Goal: Task Accomplishment & Management: Complete application form

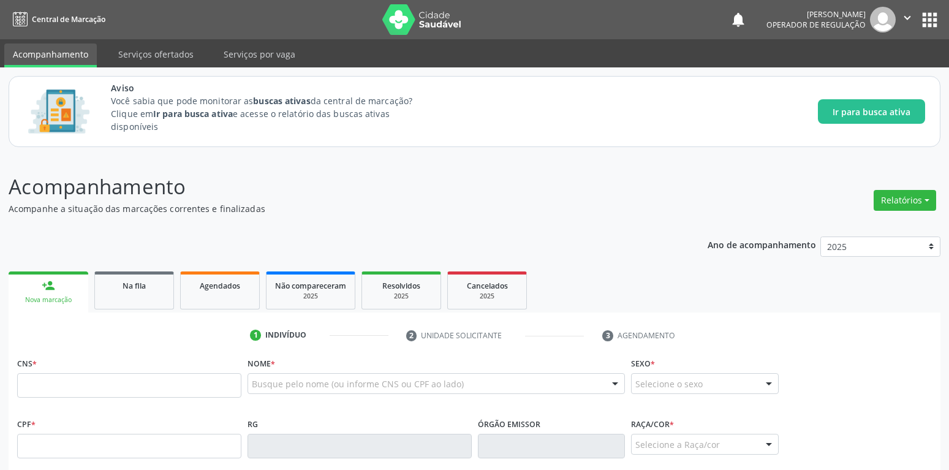
click at [32, 286] on link "person_add Nova marcação" at bounding box center [49, 292] width 80 height 41
click at [56, 279] on link "person_add Nova marcação" at bounding box center [49, 292] width 80 height 41
click at [51, 279] on div "person_add" at bounding box center [48, 285] width 13 height 13
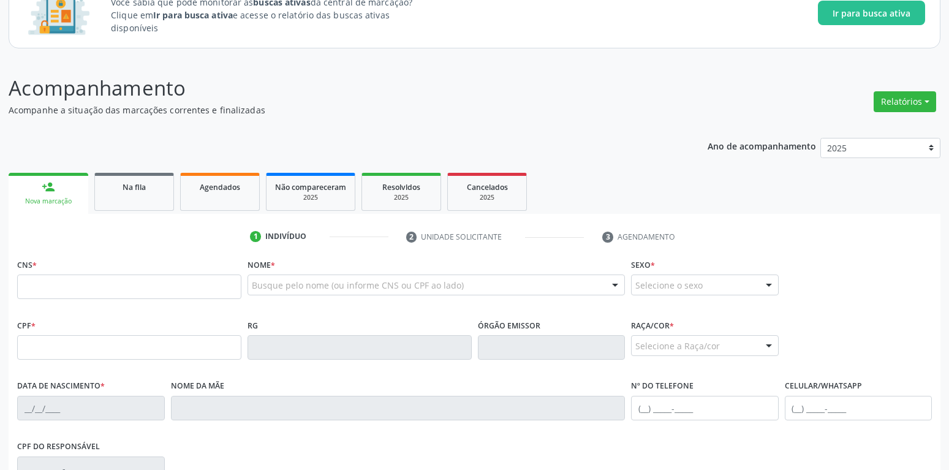
scroll to position [125, 0]
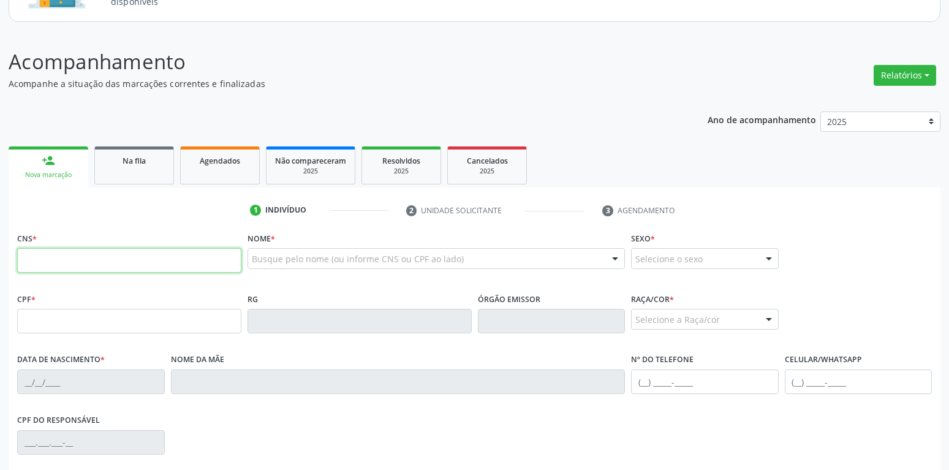
click at [56, 256] on input "text" at bounding box center [129, 260] width 224 height 25
type input "704 7087 9724 2331"
type input "239.767.644-34"
type input "[DATE]"
type input "[PERSON_NAME]"
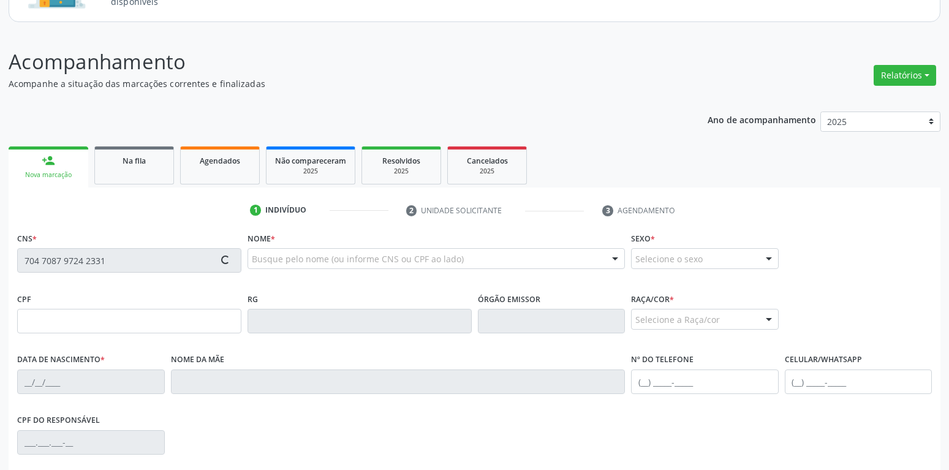
type input "[PHONE_NUMBER]"
type input "S/N"
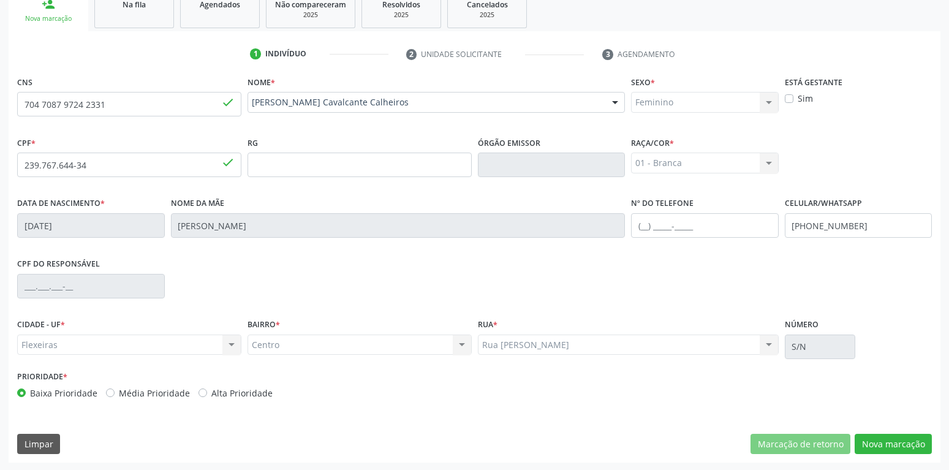
scroll to position [283, 0]
click at [895, 446] on button "Nova marcação" at bounding box center [893, 443] width 77 height 21
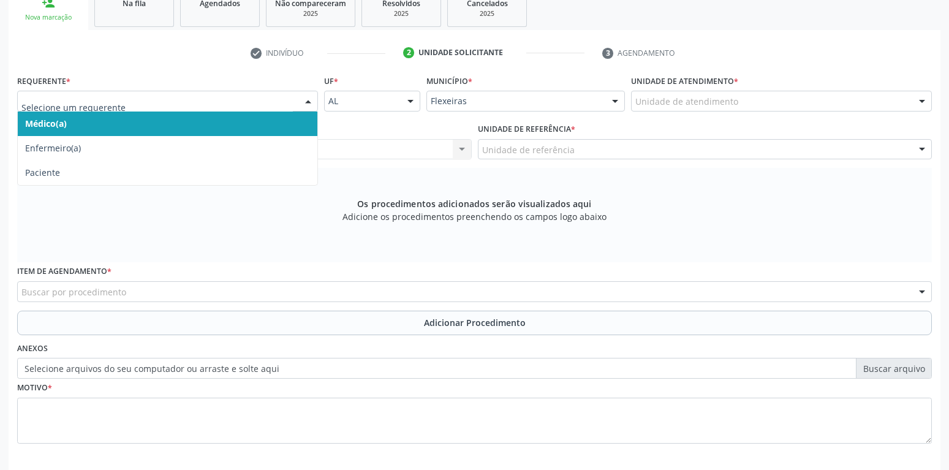
click at [307, 99] on div at bounding box center [308, 101] width 18 height 21
click at [180, 119] on span "Médico(a)" at bounding box center [168, 124] width 300 height 25
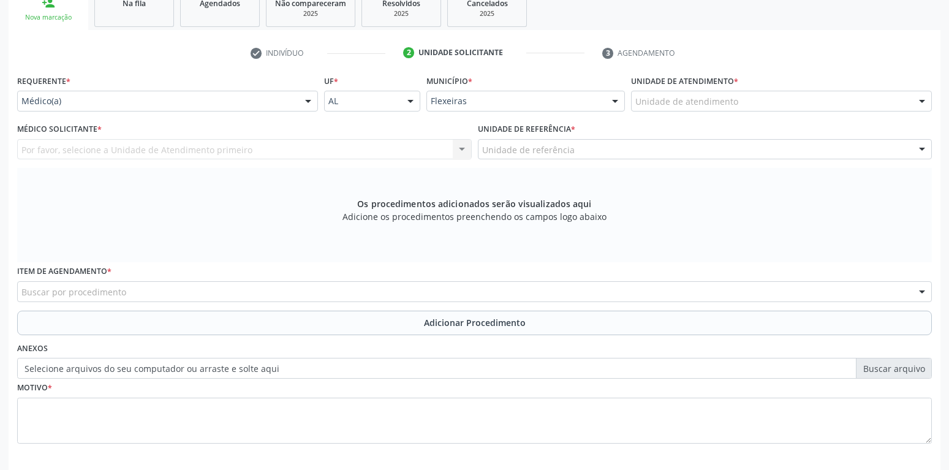
click at [94, 154] on div "Por favor, selecione a Unidade de Atendimento primeiro Nenhum resultado encontr…" at bounding box center [244, 149] width 455 height 21
click at [93, 152] on div "Por favor, selecione a Unidade de Atendimento primeiro Nenhum resultado encontr…" at bounding box center [244, 149] width 455 height 21
click at [457, 148] on div "Por favor, selecione a Unidade de Atendimento primeiro Nenhum resultado encontr…" at bounding box center [244, 149] width 455 height 21
click at [463, 148] on div "Por favor, selecione a Unidade de Atendimento primeiro Nenhum resultado encontr…" at bounding box center [244, 149] width 455 height 21
click at [927, 99] on div at bounding box center [922, 101] width 18 height 21
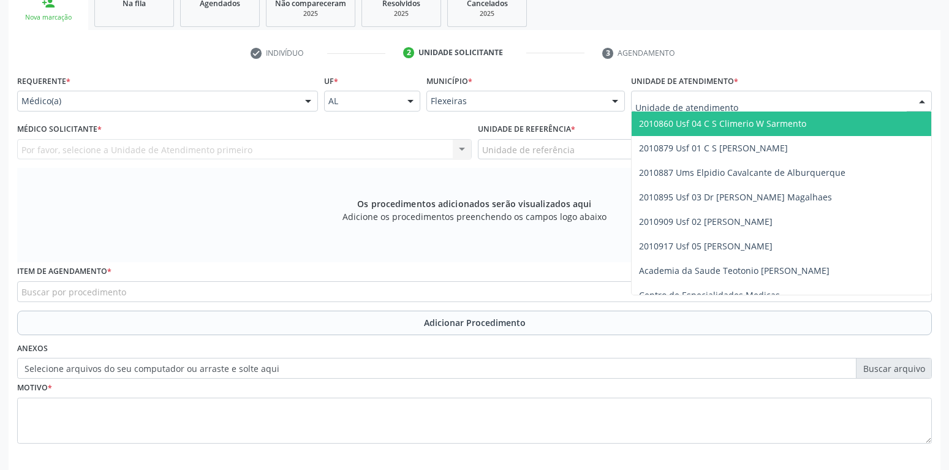
click at [768, 128] on span "2010860 Usf 04 C S Climerio W Sarmento" at bounding box center [722, 124] width 167 height 12
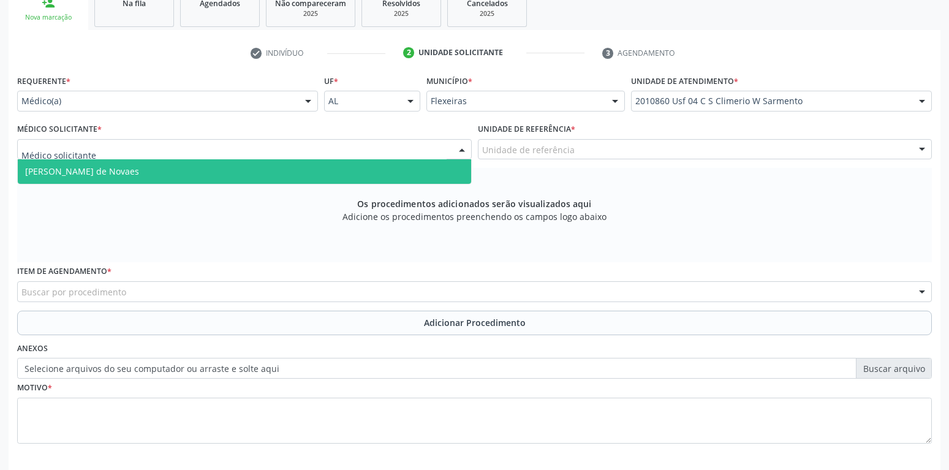
click at [101, 145] on div at bounding box center [244, 149] width 455 height 21
click at [110, 169] on span "[PERSON_NAME] de Novaes" at bounding box center [82, 171] width 114 height 12
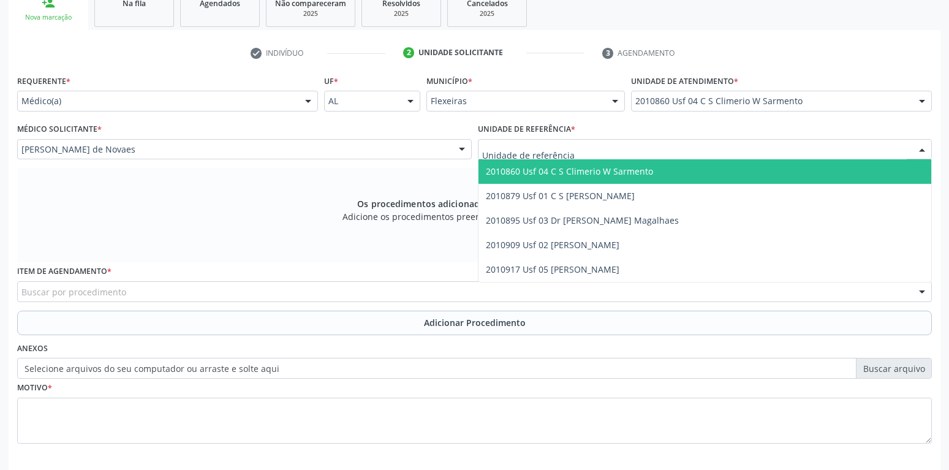
click at [917, 147] on div at bounding box center [922, 150] width 18 height 21
click at [640, 166] on span "2010860 Usf 04 C S Climerio W Sarmento" at bounding box center [569, 171] width 167 height 12
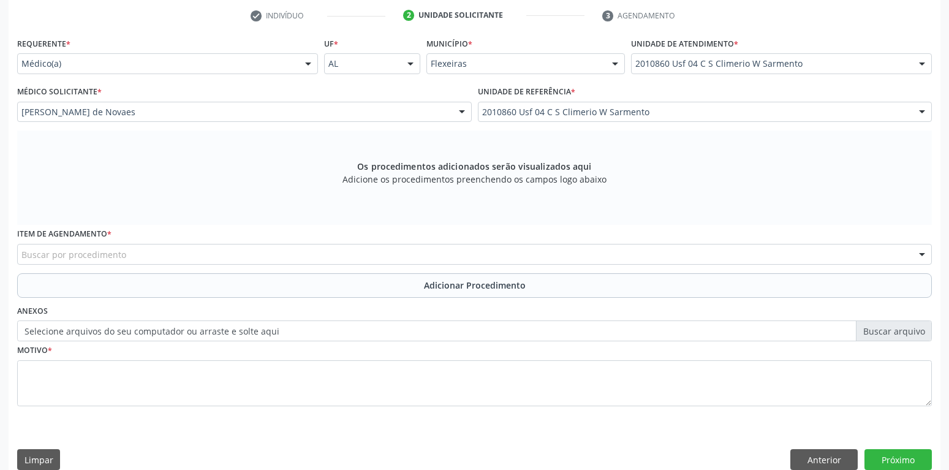
scroll to position [337, 0]
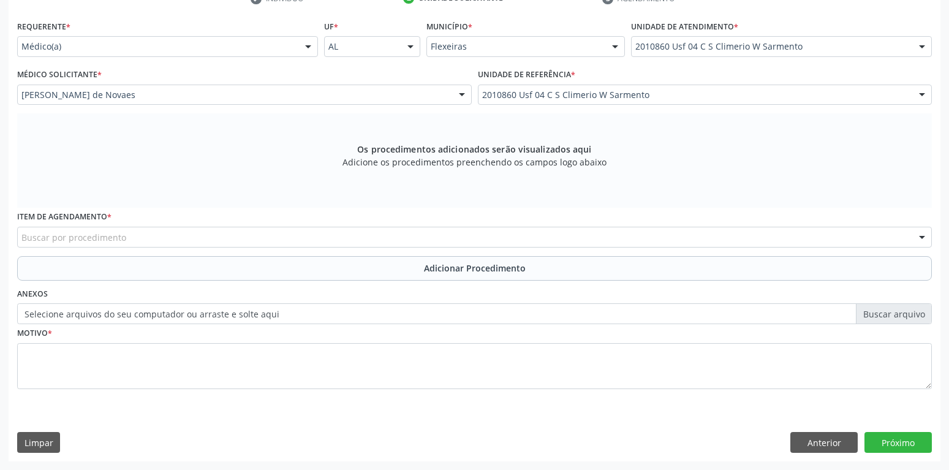
click at [921, 234] on div at bounding box center [922, 237] width 18 height 21
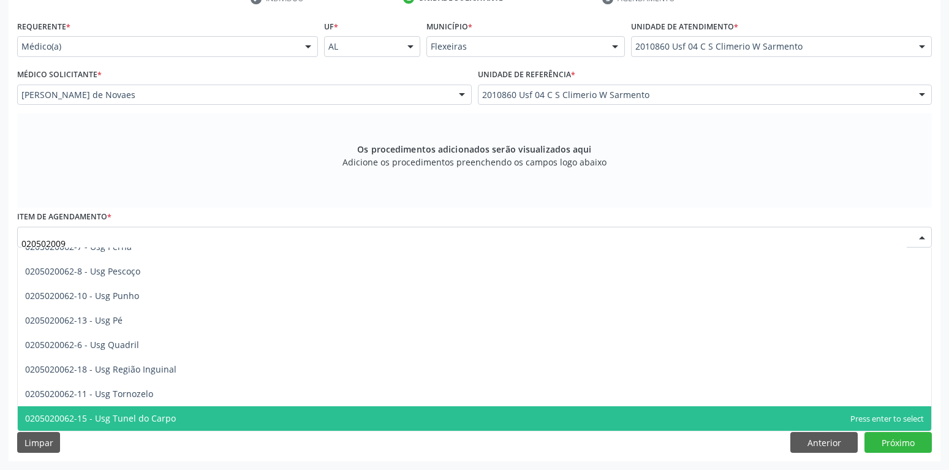
scroll to position [0, 0]
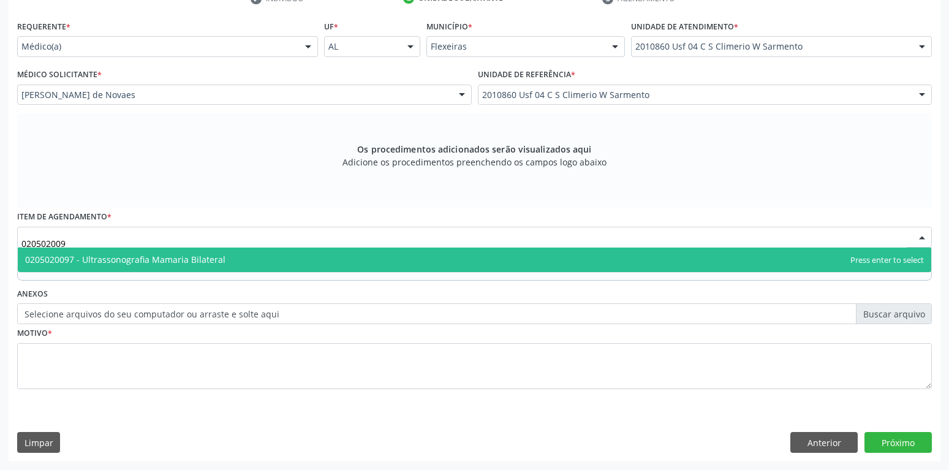
type input "0205020097"
click at [164, 259] on span "0205020097 - Ultrassonografia Mamaria Bilateral" at bounding box center [125, 260] width 200 height 12
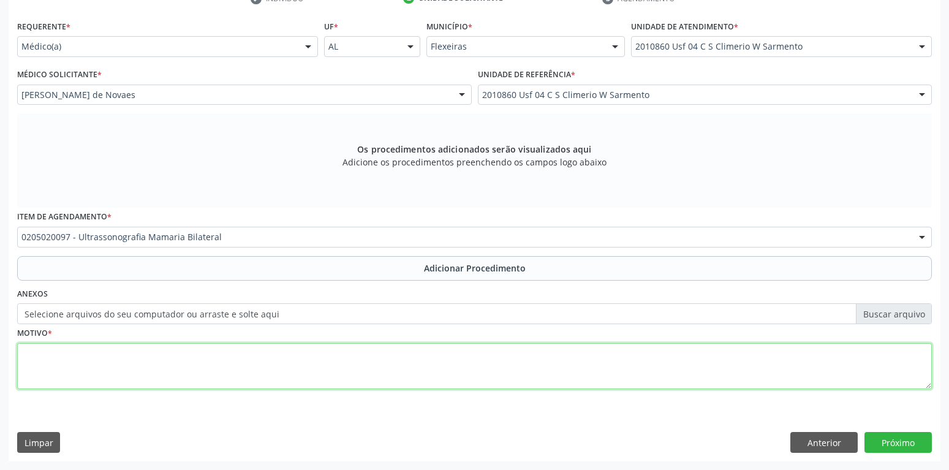
click at [36, 348] on textarea at bounding box center [474, 366] width 915 height 47
type textarea "rastreamento"
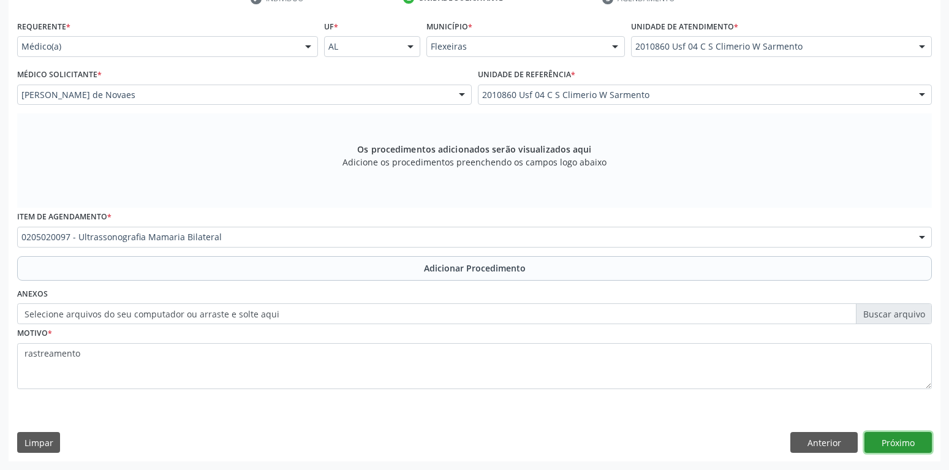
click at [889, 442] on button "Próximo" at bounding box center [898, 442] width 67 height 21
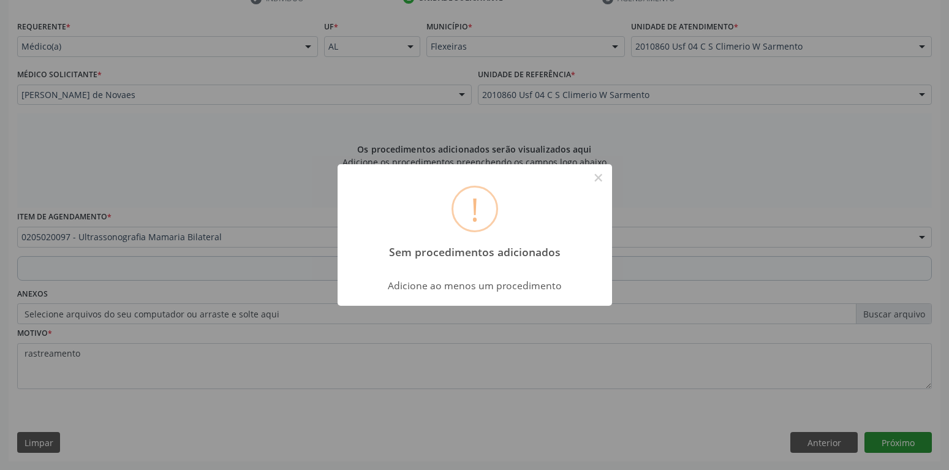
click at [889, 442] on div "! Sem procedimentos adicionados × Adicione ao menos um procedimento OK Cancel" at bounding box center [474, 235] width 949 height 470
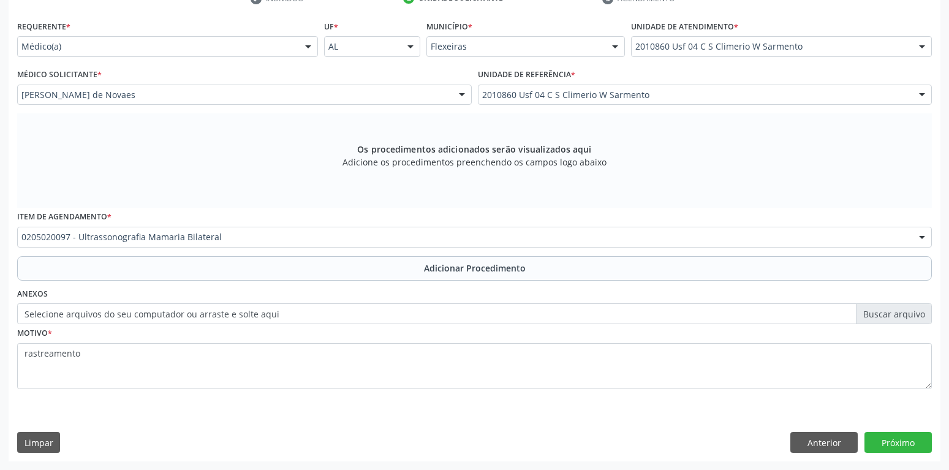
click at [290, 311] on label "Selecione arquivos do seu computador ou arraste e solte aqui" at bounding box center [474, 313] width 915 height 21
click at [290, 311] on input "Selecione arquivos do seu computador ou arraste e solte aqui" at bounding box center [474, 313] width 915 height 21
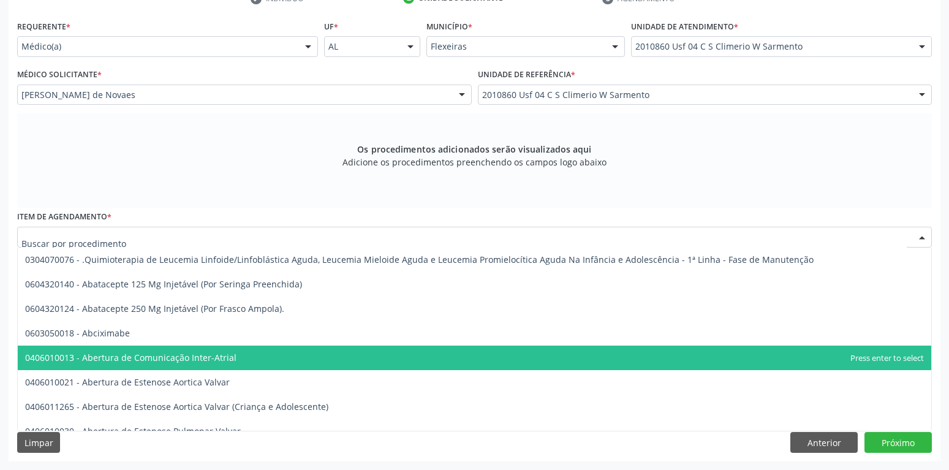
click at [406, 356] on span "0406010013 - Abertura de Comunicação Inter-Atrial" at bounding box center [475, 358] width 914 height 25
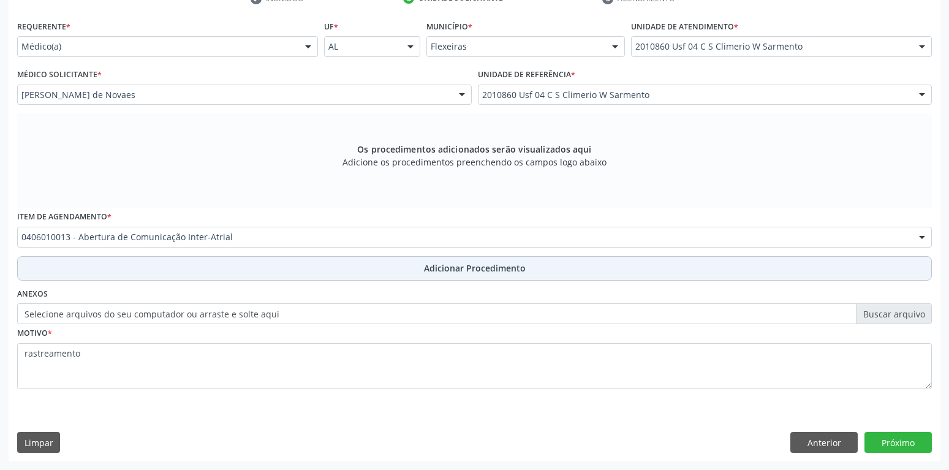
click at [504, 268] on span "Adicionar Procedimento" at bounding box center [475, 268] width 102 height 13
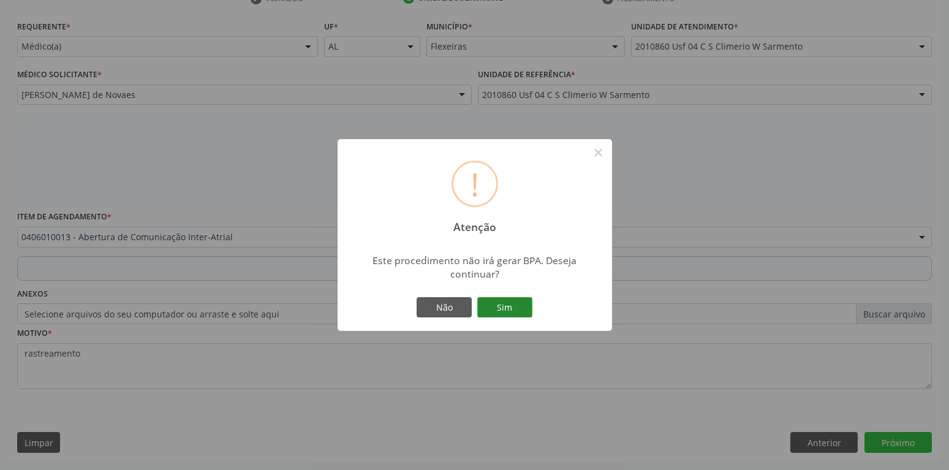
click at [499, 305] on button "Sim" at bounding box center [504, 307] width 55 height 21
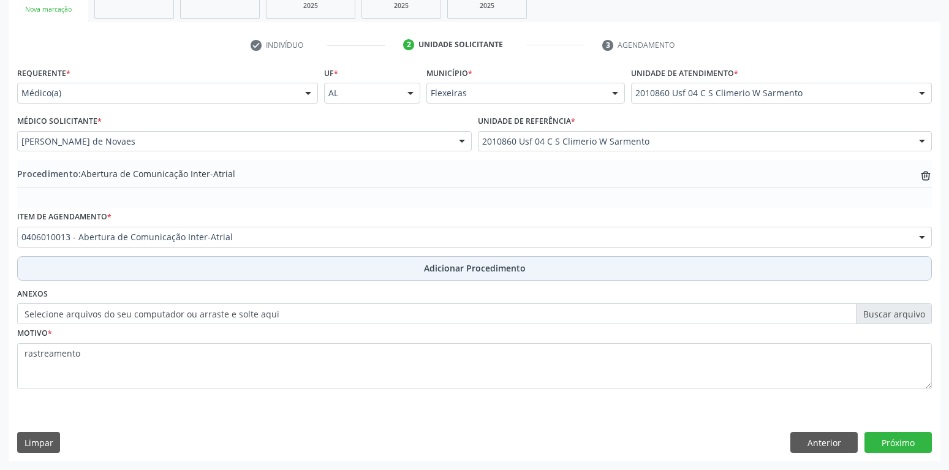
click at [469, 267] on span "Adicionar Procedimento" at bounding box center [475, 268] width 102 height 13
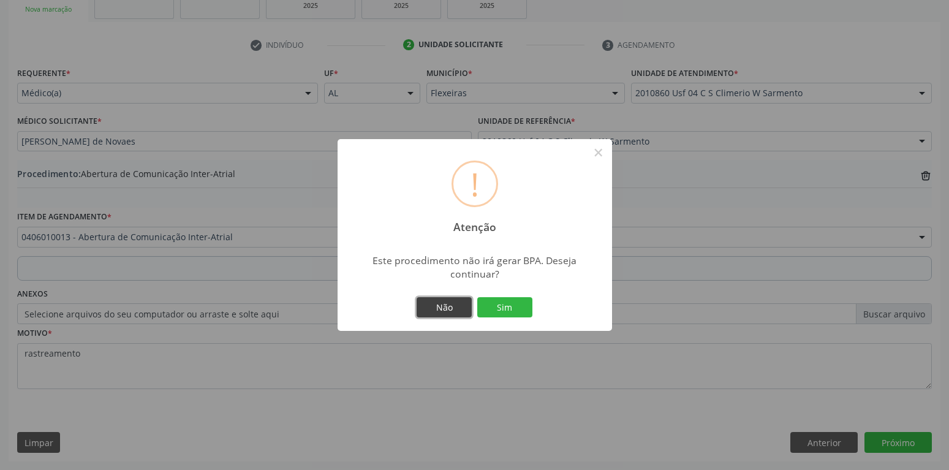
click at [439, 308] on button "Não" at bounding box center [444, 307] width 55 height 21
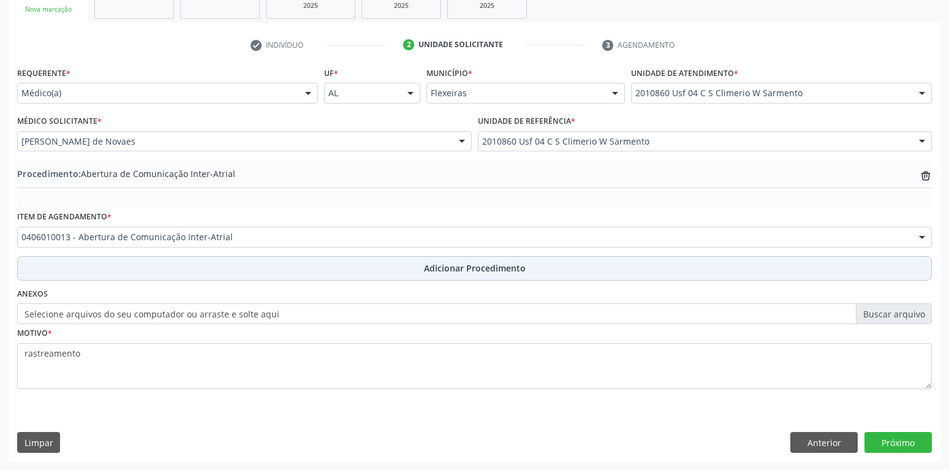
click at [444, 273] on span "Adicionar Procedimento" at bounding box center [475, 268] width 102 height 13
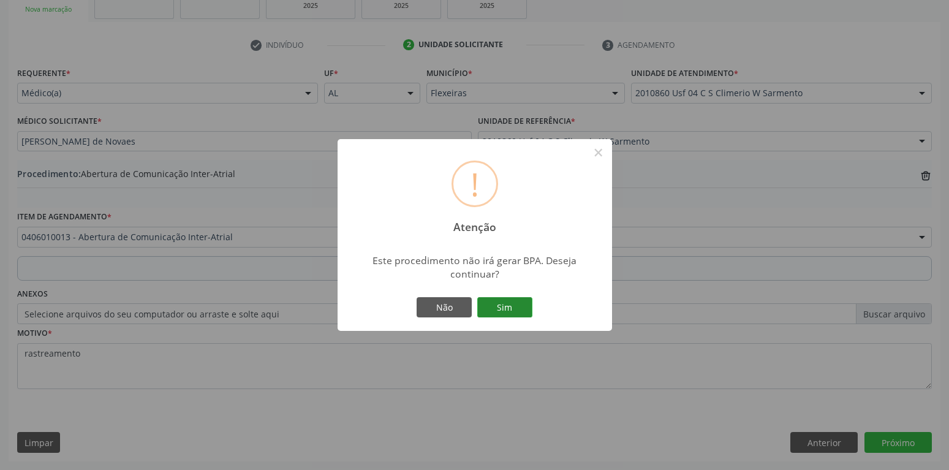
click at [497, 310] on button "Sim" at bounding box center [504, 307] width 55 height 21
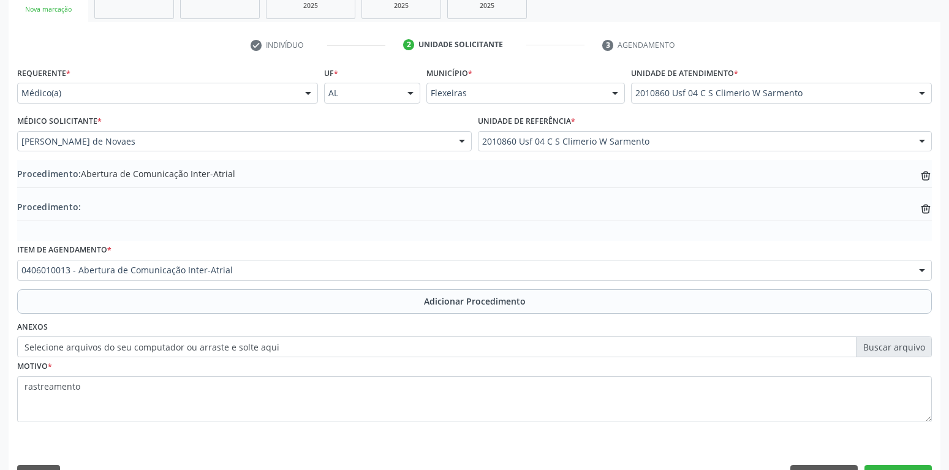
click at [249, 173] on div "Procedimento: Abertura de Comunicação Inter-Atrial trash-outline icon" at bounding box center [474, 174] width 915 height 15
click at [250, 170] on div "Procedimento: Abertura de Comunicação Inter-Atrial trash-outline icon" at bounding box center [474, 174] width 915 height 15
click at [245, 180] on div "Procedimento: Abertura de Comunicação Inter-Atrial trash-outline icon" at bounding box center [474, 174] width 915 height 15
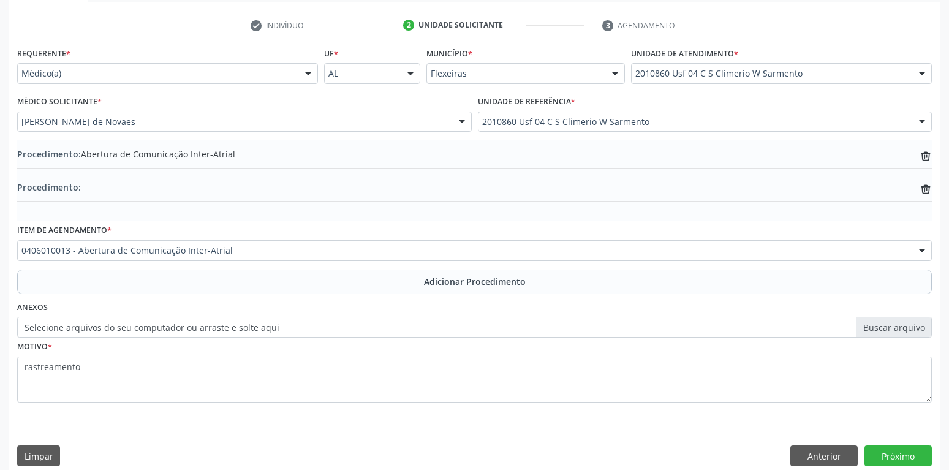
scroll to position [324, 0]
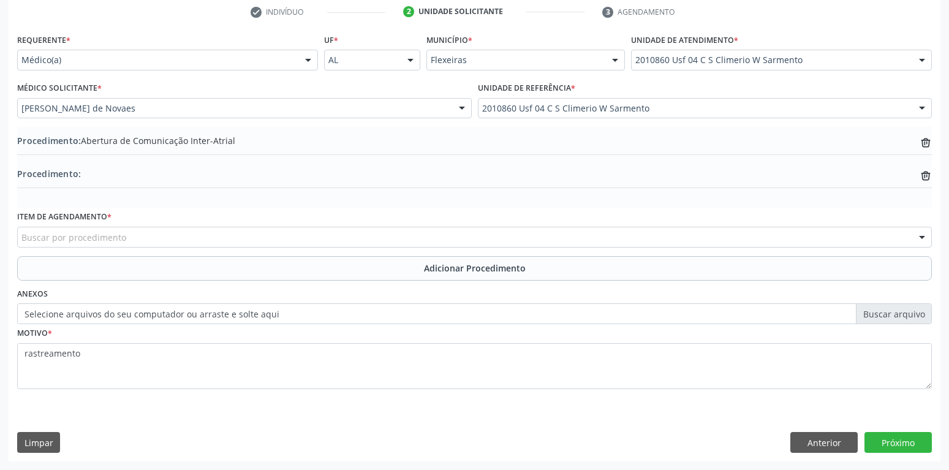
click at [127, 188] on div "Procedimento: trash-outline icon" at bounding box center [474, 180] width 915 height 26
click at [127, 196] on div "Procedimento: Abertura de Comunicação Inter-Atrial trash-outline icon Procedime…" at bounding box center [474, 167] width 915 height 81
click at [51, 194] on div "Procedimento: Abertura de Comunicação Inter-Atrial trash-outline icon Procedime…" at bounding box center [474, 167] width 915 height 81
click at [359, 200] on div "Procedimento: Abertura de Comunicação Inter-Atrial trash-outline icon Procedime…" at bounding box center [474, 167] width 915 height 81
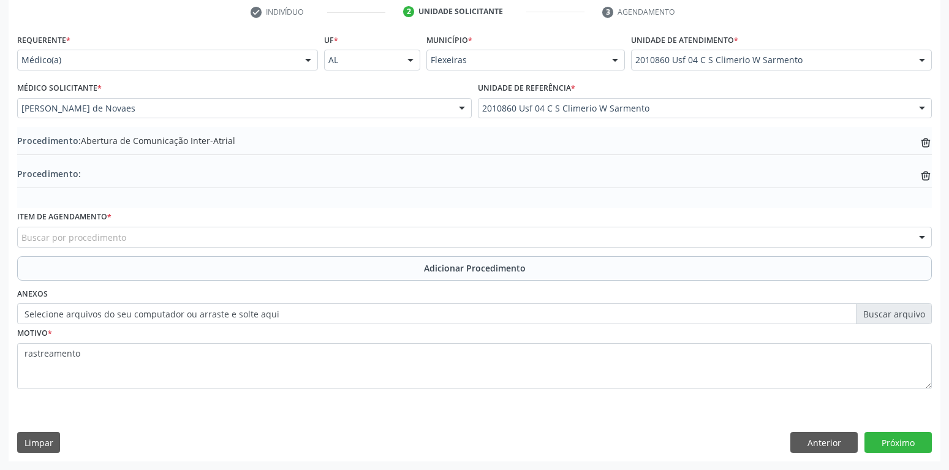
click at [160, 239] on div "Buscar por procedimento" at bounding box center [474, 237] width 915 height 21
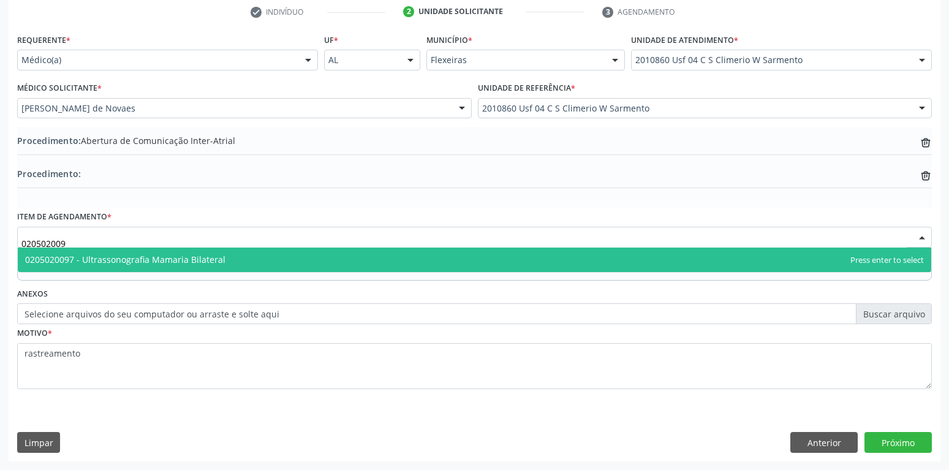
type input "0205020097"
click at [192, 262] on span "0205020097 - Ultrassonografia Mamaria Bilateral" at bounding box center [125, 260] width 200 height 12
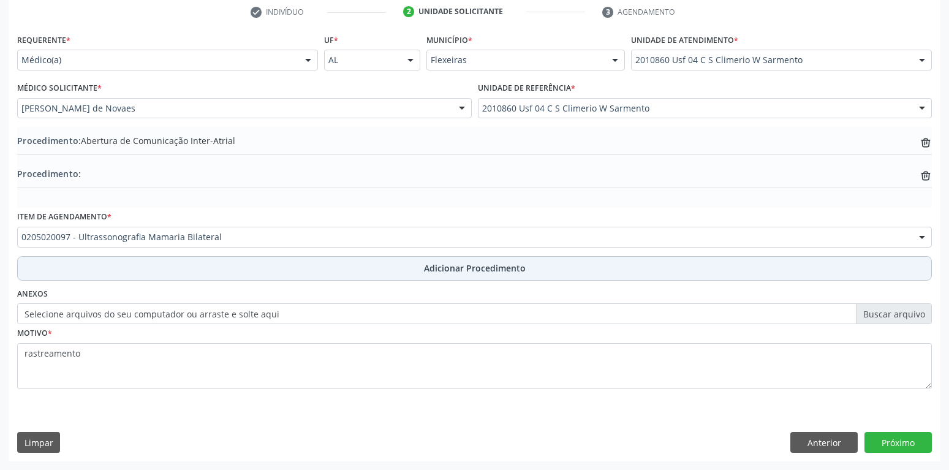
click at [443, 267] on span "Adicionar Procedimento" at bounding box center [475, 268] width 102 height 13
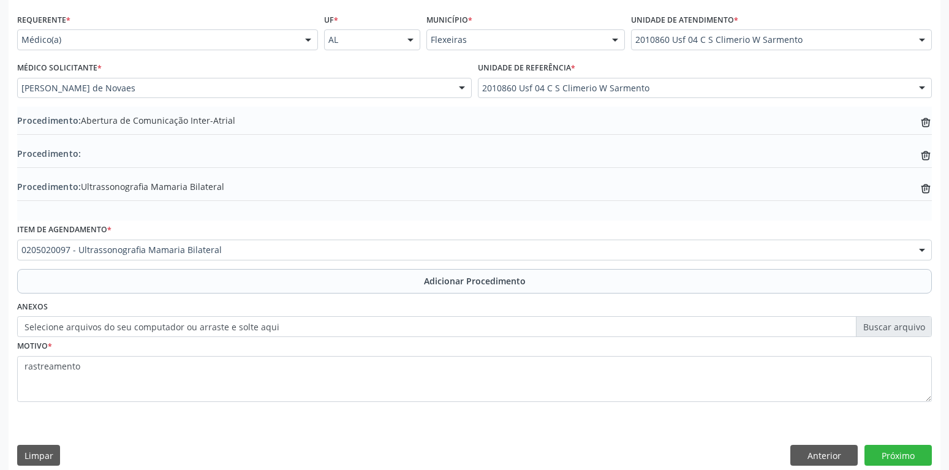
scroll to position [357, 0]
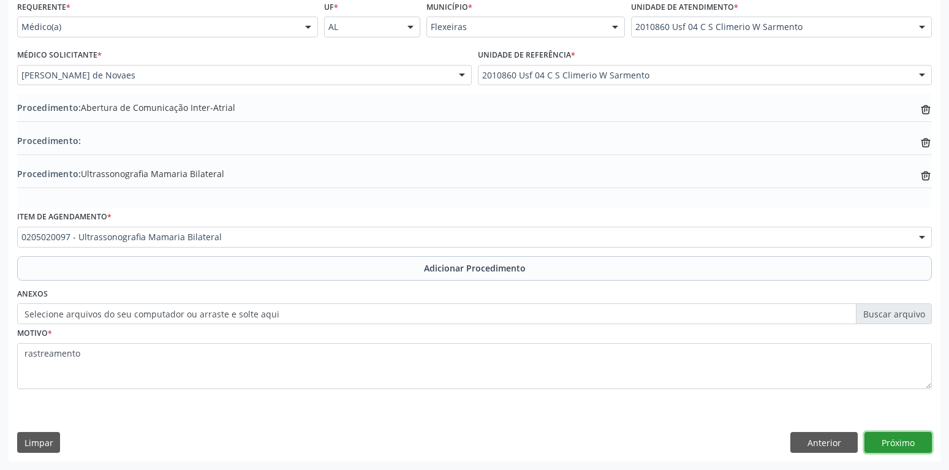
click at [905, 440] on button "Próximo" at bounding box center [898, 442] width 67 height 21
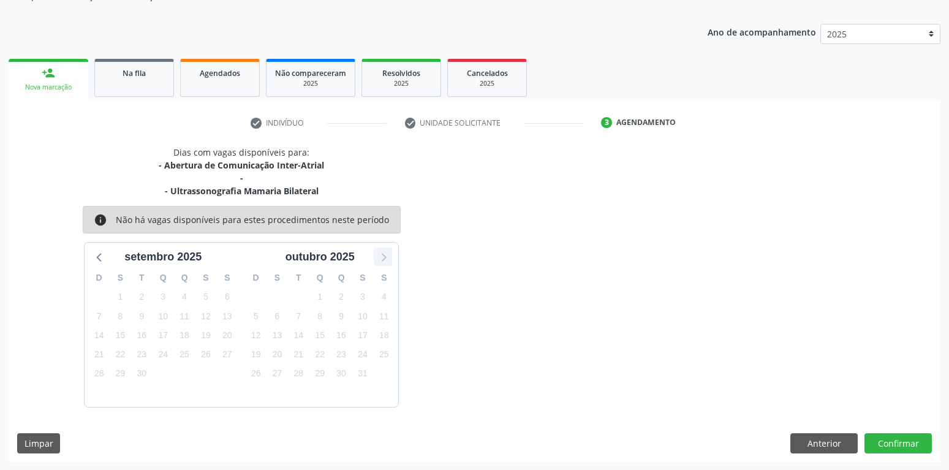
scroll to position [213, 0]
click at [898, 441] on button "Confirmar" at bounding box center [898, 443] width 67 height 21
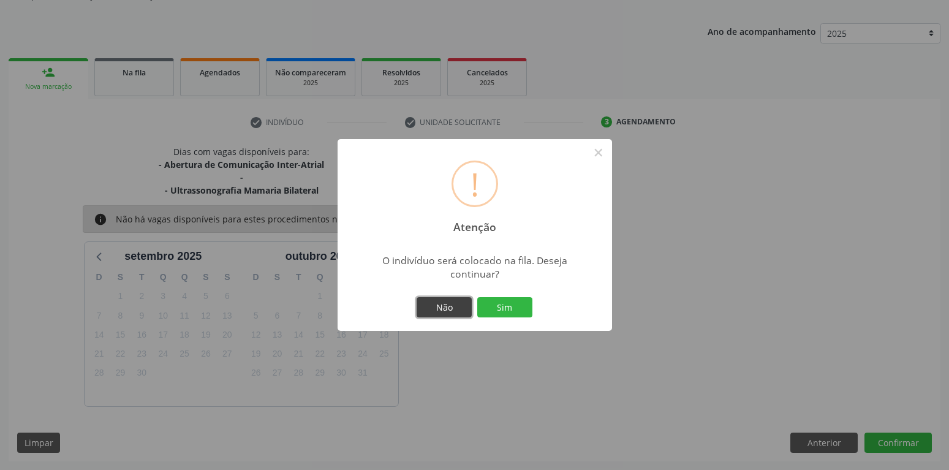
click at [447, 305] on button "Não" at bounding box center [444, 307] width 55 height 21
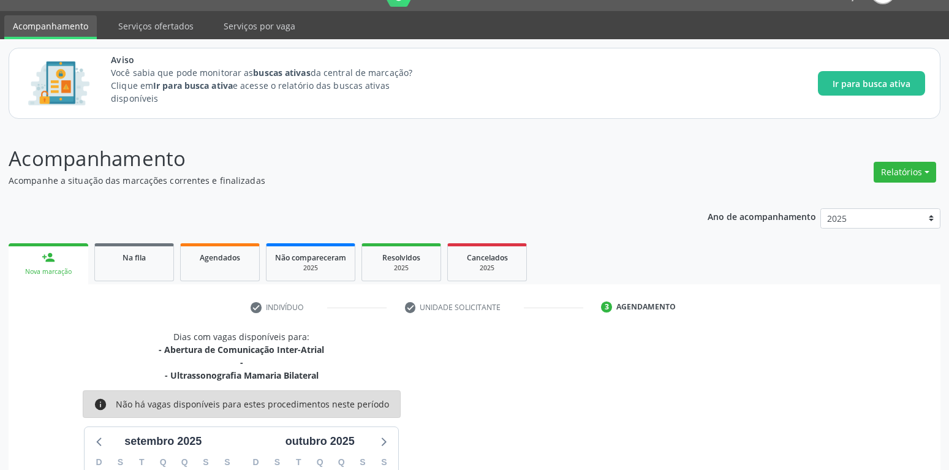
scroll to position [0, 0]
